Goal: Task Accomplishment & Management: Manage account settings

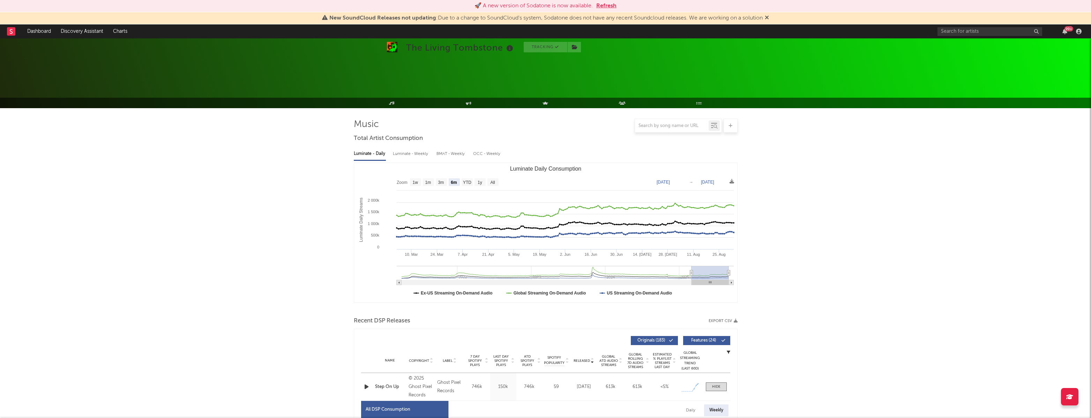
select select "6m"
select select "1w"
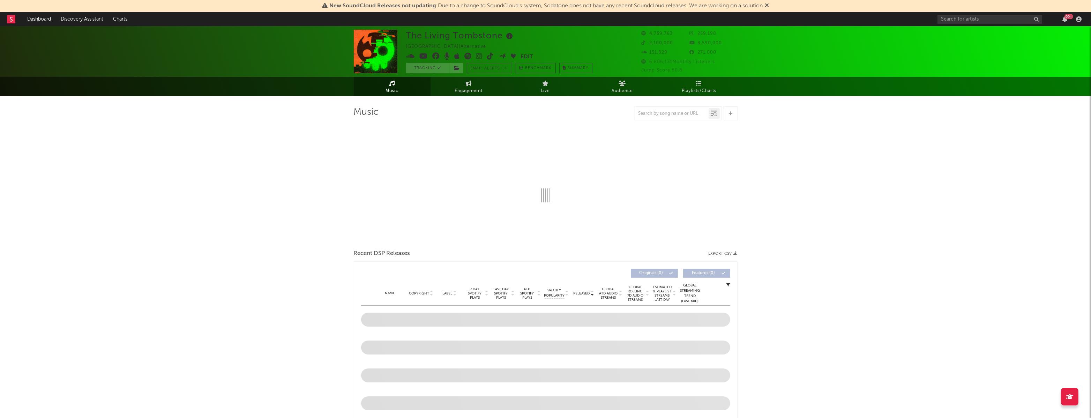
select select "6m"
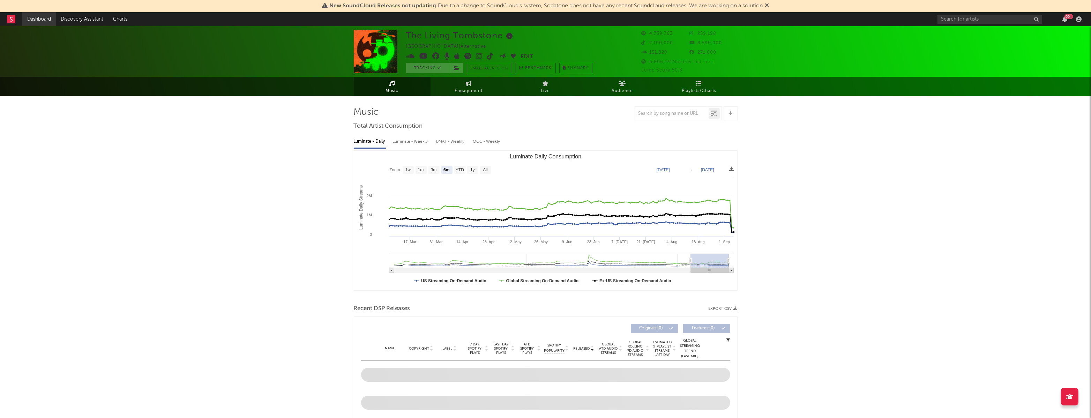
click at [47, 19] on link "Dashboard" at bounding box center [38, 19] width 33 height 14
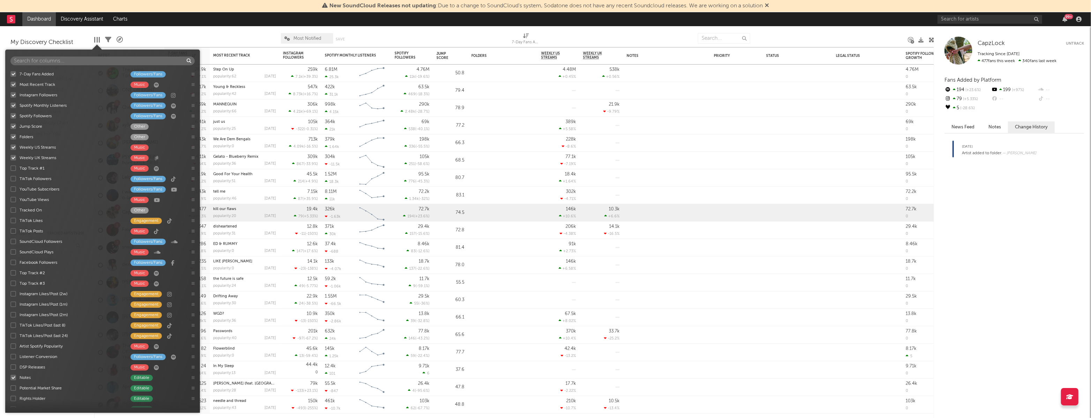
click at [99, 39] on div at bounding box center [99, 40] width 1 height 6
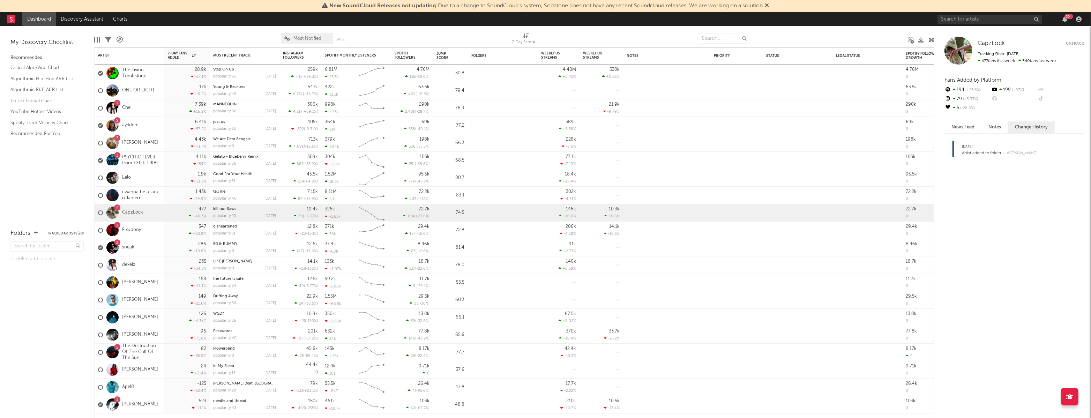
click at [111, 38] on div "Edit Columns Filters A&R Pipeline Most Notified Save Save as 7-Day Fans Added (…" at bounding box center [514, 36] width 840 height 21
click at [106, 38] on icon at bounding box center [108, 40] width 6 height 6
click at [93, 37] on div "My Discovery Checklist Recommended Critical Algo/Viral Chart Algorithmic Hip-Ho…" at bounding box center [47, 124] width 94 height 196
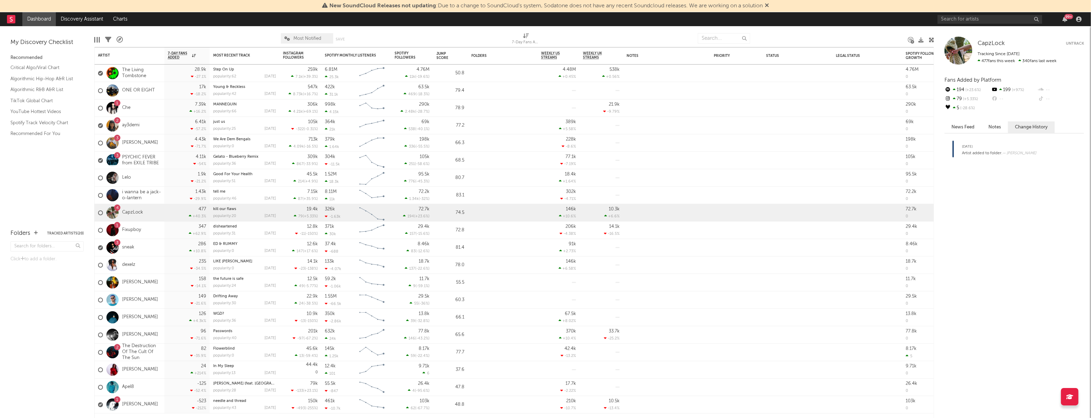
click at [108, 39] on icon at bounding box center [108, 40] width 6 height 6
click at [90, 41] on div "My Discovery Checklist Recommended Critical Algo/Viral Chart Algorithmic Hip-Ho…" at bounding box center [47, 124] width 94 height 196
click at [121, 39] on icon at bounding box center [120, 40] width 6 height 6
click at [121, 39] on div "× Status Priority Source Genres Deal Rights Registered Option Option Count Opti…" at bounding box center [545, 209] width 1091 height 418
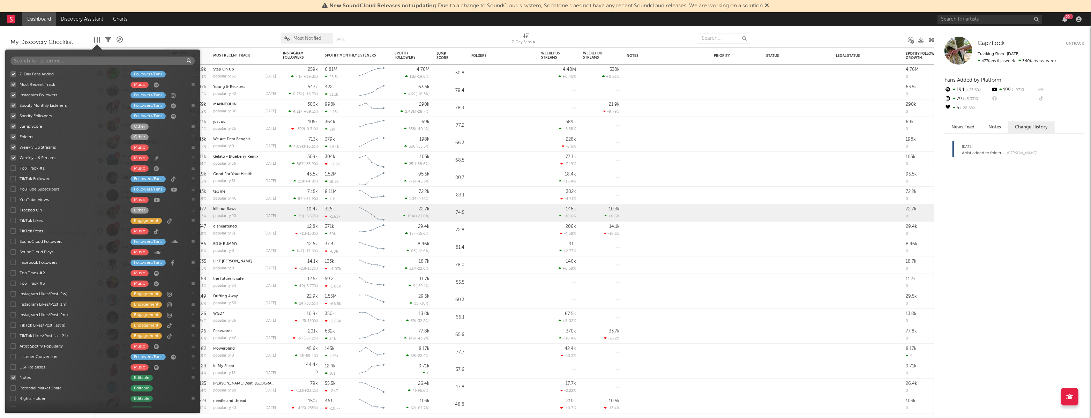
click at [99, 40] on div at bounding box center [99, 40] width 1 height 6
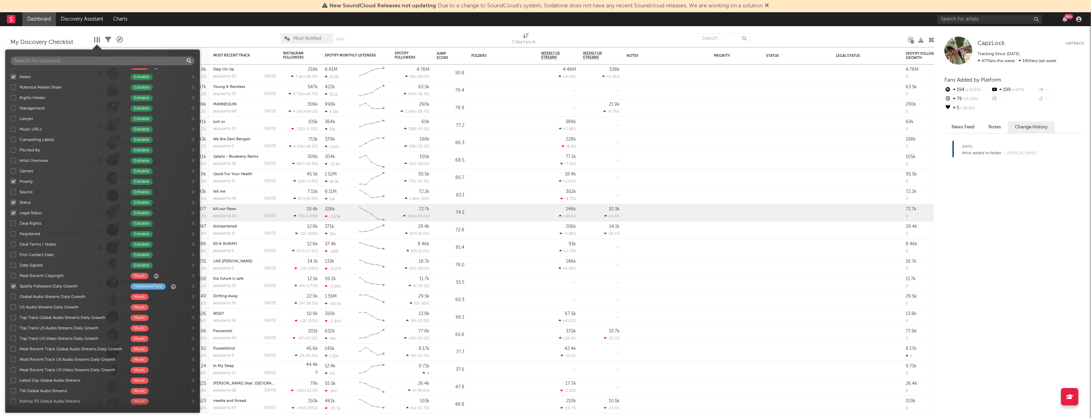
scroll to position [331, 0]
drag, startPoint x: 12, startPoint y: 172, endPoint x: 14, endPoint y: 178, distance: 6.3
click at [12, 172] on div at bounding box center [13, 172] width 6 height 6
click at [10, 172] on input "Status Editable" at bounding box center [10, 171] width 0 height 7
click at [14, 181] on div at bounding box center [13, 182] width 6 height 6
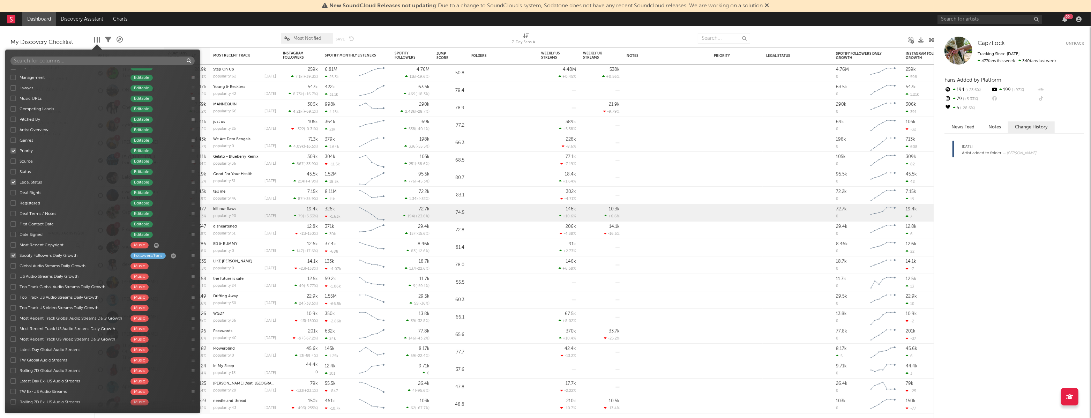
click at [10, 181] on input "Legal Status Editable" at bounding box center [10, 182] width 0 height 7
click at [12, 149] on div at bounding box center [13, 151] width 6 height 6
click at [10, 149] on input "Priority Editable" at bounding box center [10, 150] width 0 height 7
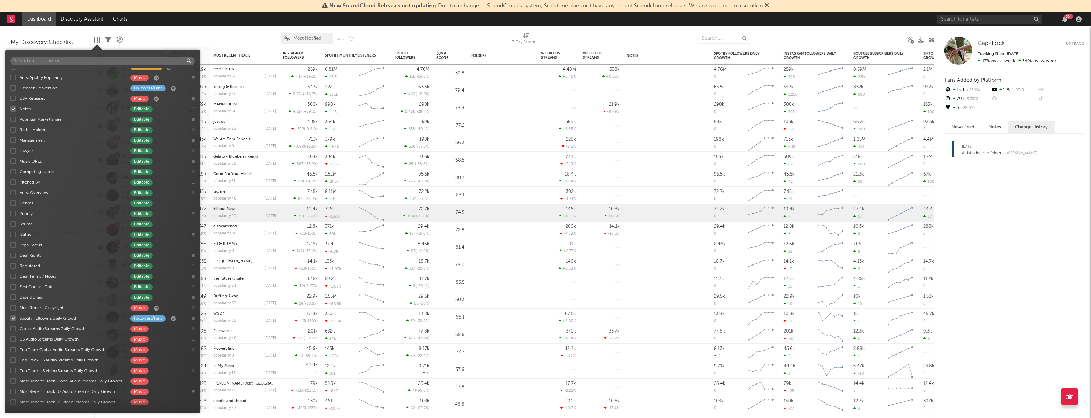
scroll to position [206, 0]
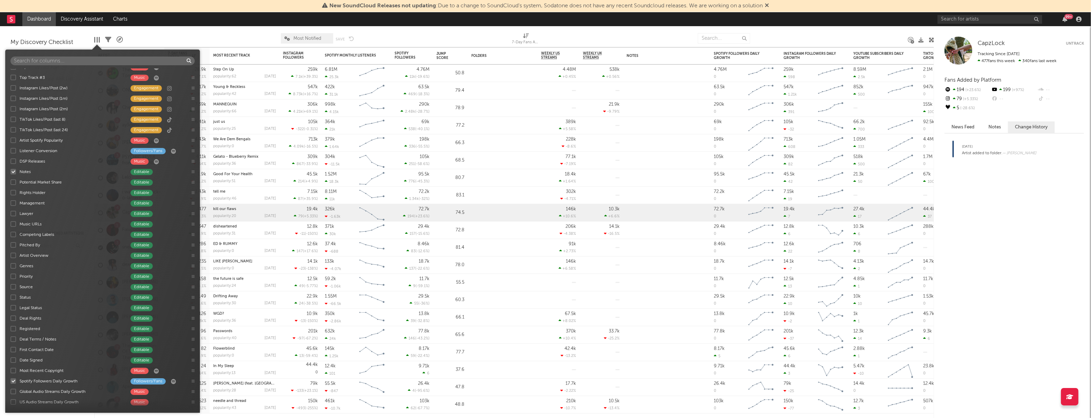
click at [12, 171] on div at bounding box center [13, 172] width 6 height 6
click at [10, 171] on input "Notes Editable" at bounding box center [10, 171] width 0 height 7
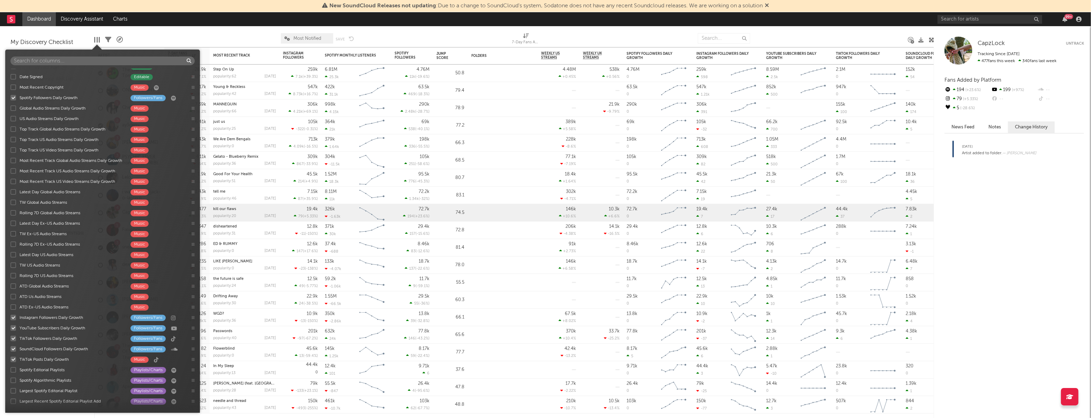
scroll to position [489, 0]
click at [12, 108] on div at bounding box center [13, 108] width 6 height 6
click at [10, 108] on input "Global Audio Streams Daily Growth Music" at bounding box center [10, 107] width 0 height 7
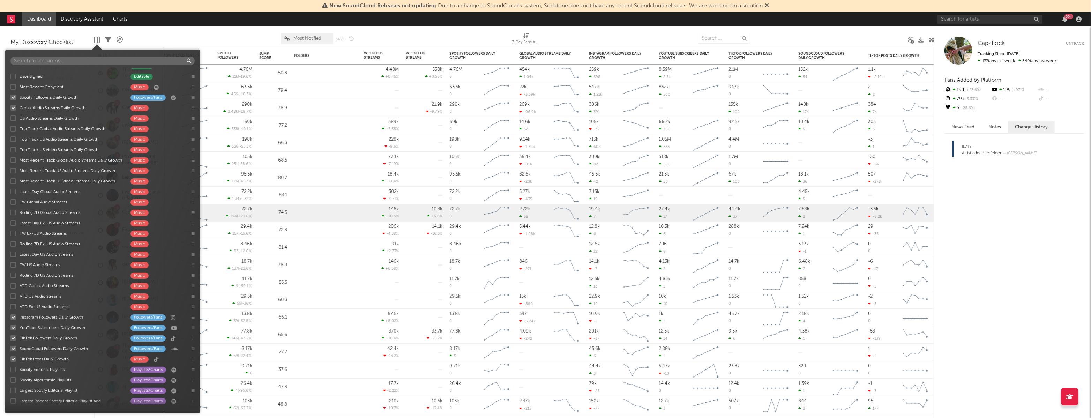
click at [13, 116] on div at bounding box center [13, 118] width 6 height 6
click at [10, 116] on input "US Audio Streams Daily Growth Music" at bounding box center [10, 118] width 0 height 7
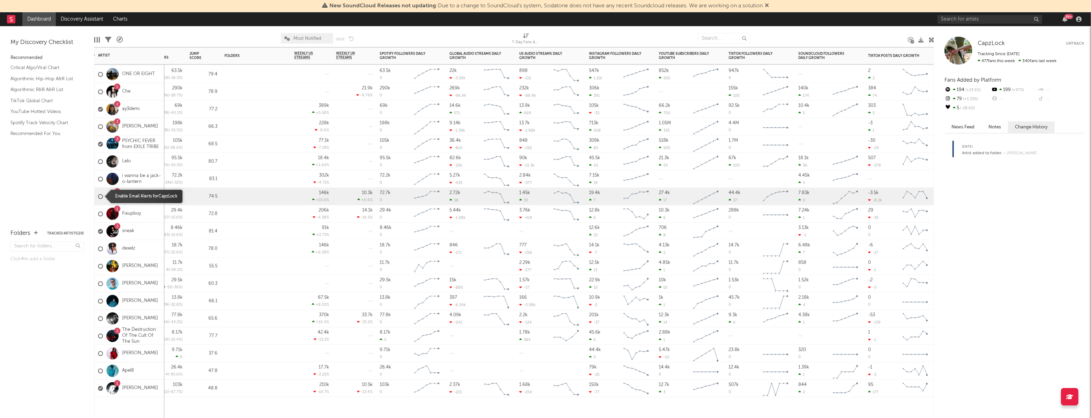
click at [100, 197] on div at bounding box center [100, 196] width 5 height 5
click at [98, 197] on input "checkbox" at bounding box center [98, 196] width 0 height 6
click at [100, 196] on div at bounding box center [100, 196] width 5 height 5
click at [98, 196] on input "checkbox" at bounding box center [98, 196] width 0 height 6
click at [165, 191] on div "72.7k 194 ( +23.6 % )" at bounding box center [165, 196] width 35 height 17
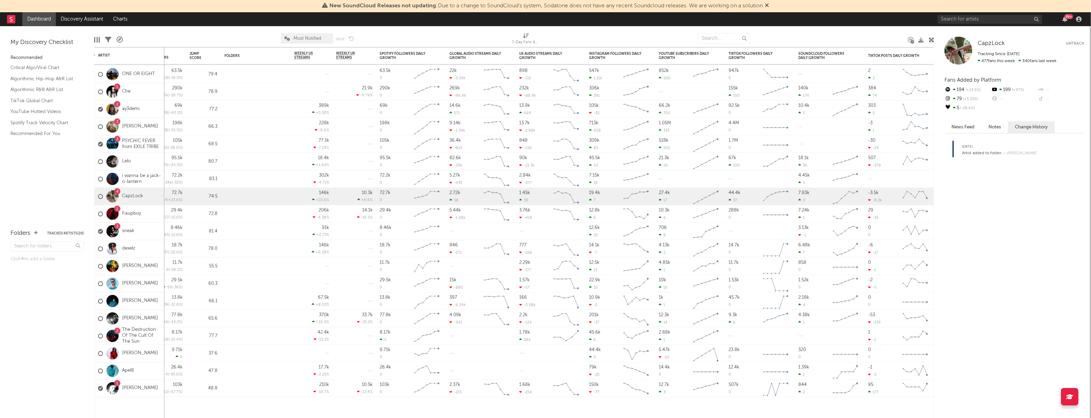
click at [1076, 40] on div "CapzLock Untrack Tracking Since: [DATE] 477 fans this week 340 fans last week" at bounding box center [1014, 51] width 140 height 28
click at [1077, 42] on button "Untrack" at bounding box center [1075, 43] width 18 height 7
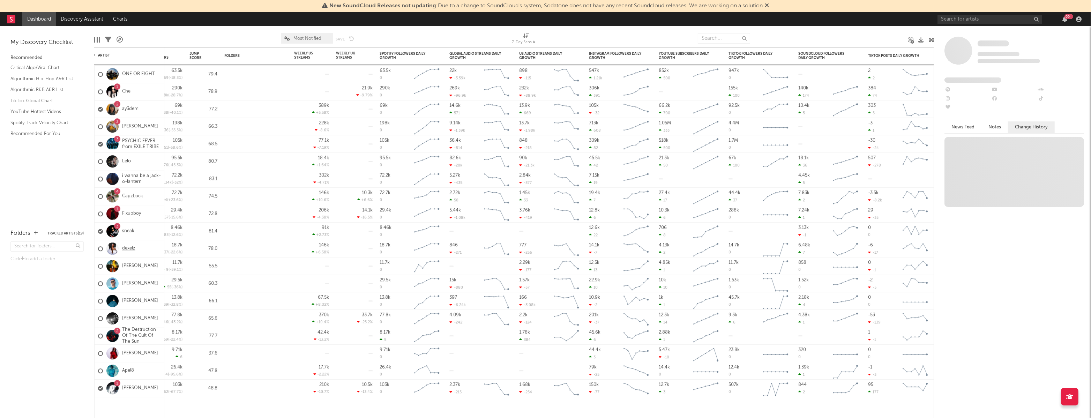
click at [124, 247] on link "dexelz" at bounding box center [128, 249] width 13 height 6
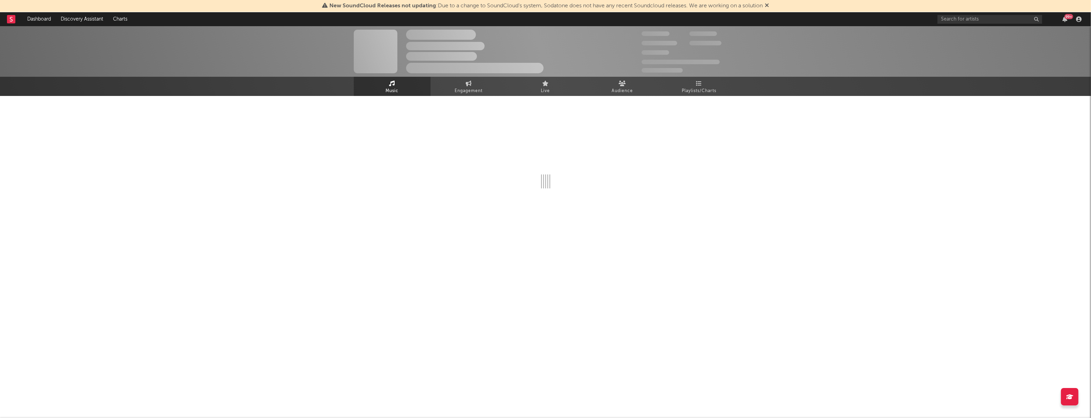
select select "6m"
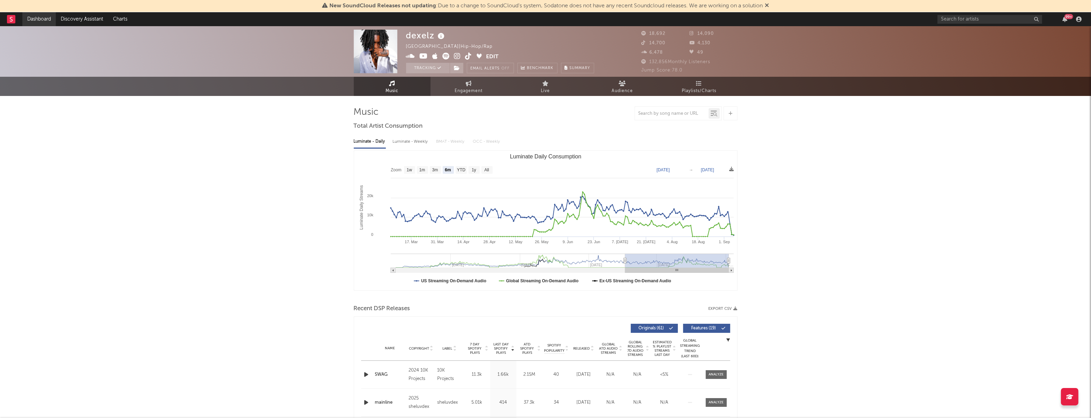
click at [33, 18] on link "Dashboard" at bounding box center [38, 19] width 33 height 14
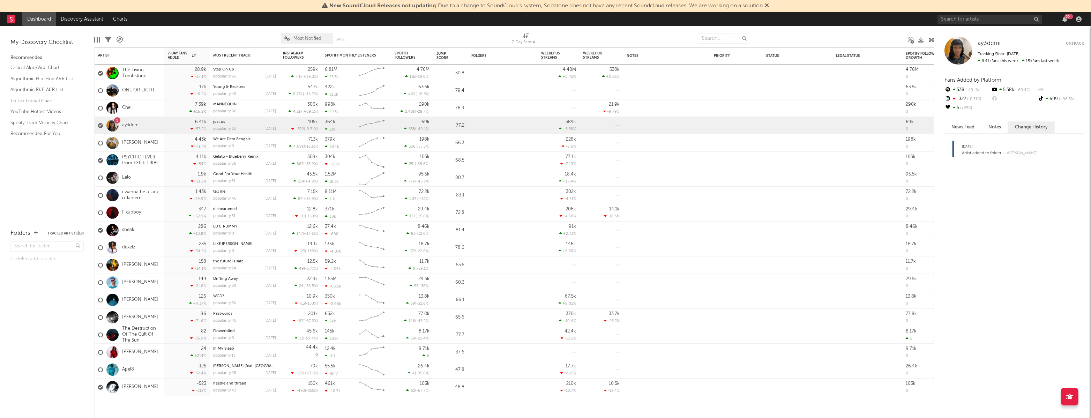
click at [132, 247] on link "dexelz" at bounding box center [128, 248] width 13 height 6
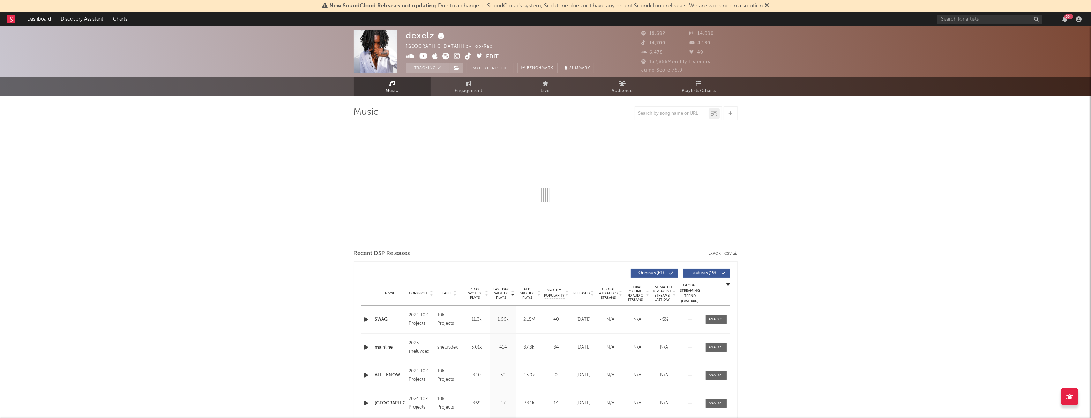
click at [430, 58] on span at bounding box center [446, 57] width 80 height 9
select select "6m"
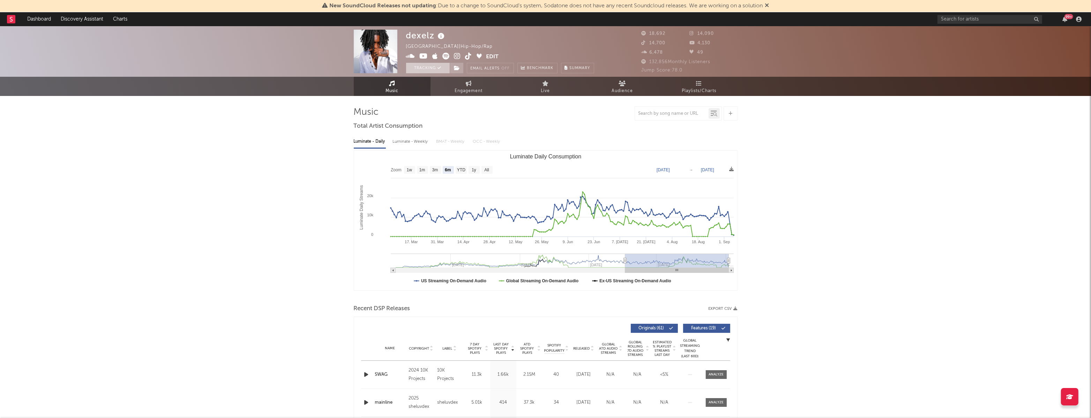
click at [430, 66] on button "Tracking" at bounding box center [428, 68] width 44 height 10
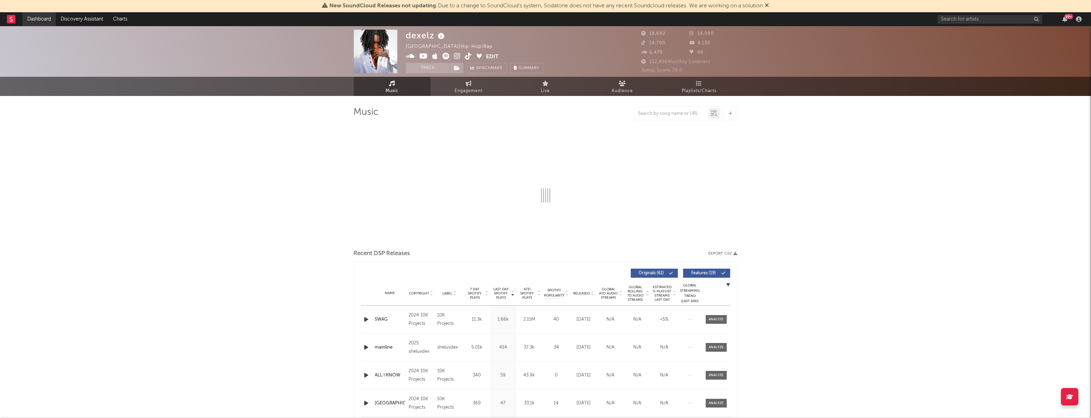
click at [37, 16] on link "Dashboard" at bounding box center [38, 19] width 33 height 14
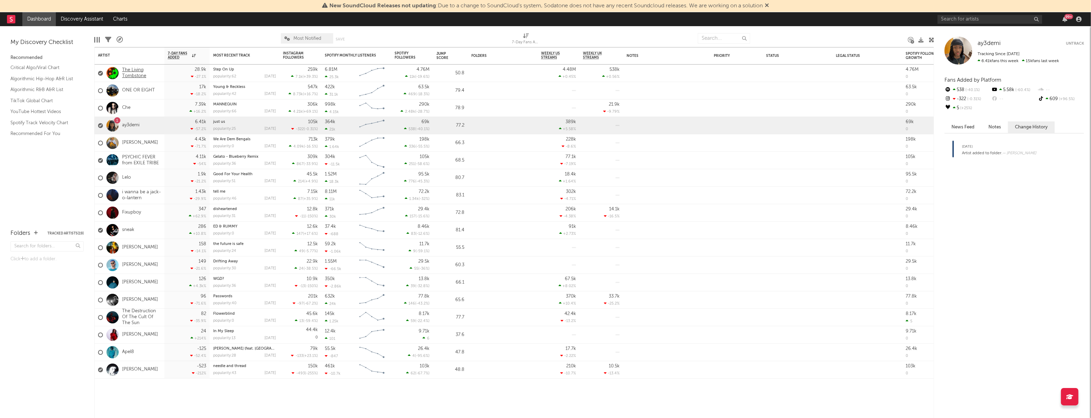
click at [128, 76] on link "The Living Tombstone" at bounding box center [141, 73] width 39 height 12
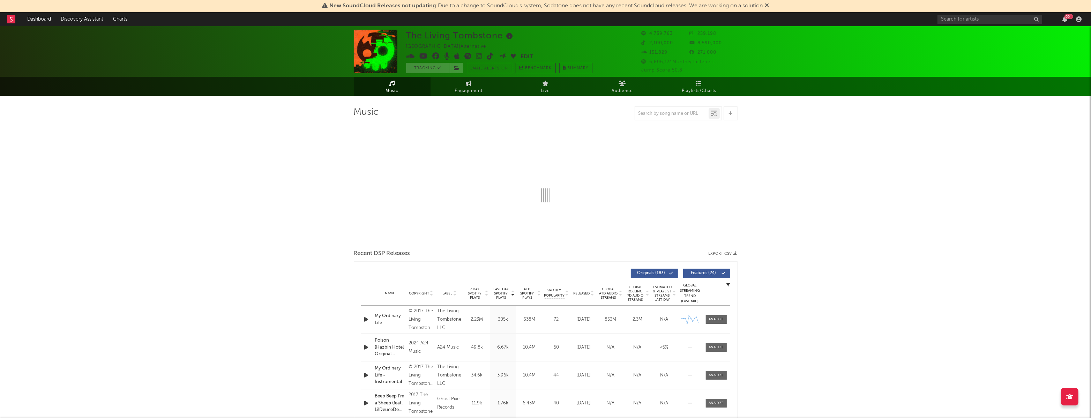
select select "6m"
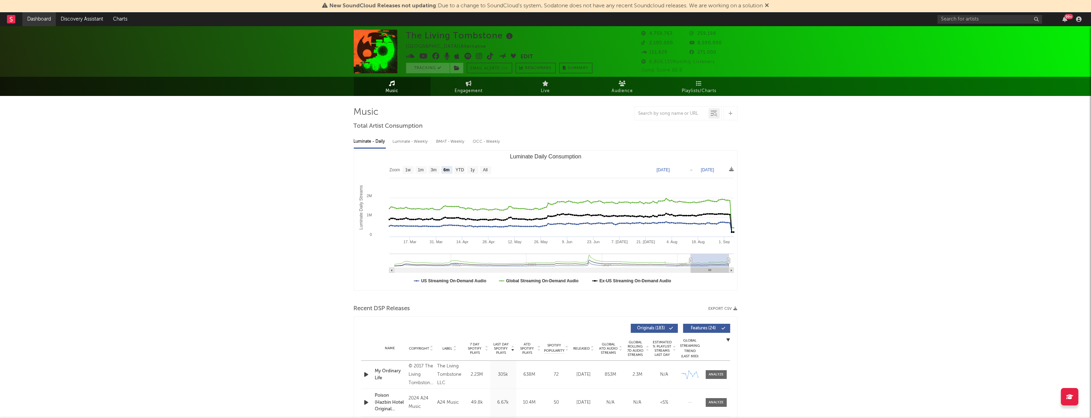
click at [43, 19] on link "Dashboard" at bounding box center [38, 19] width 33 height 14
